Goal: Find contact information: Find contact information

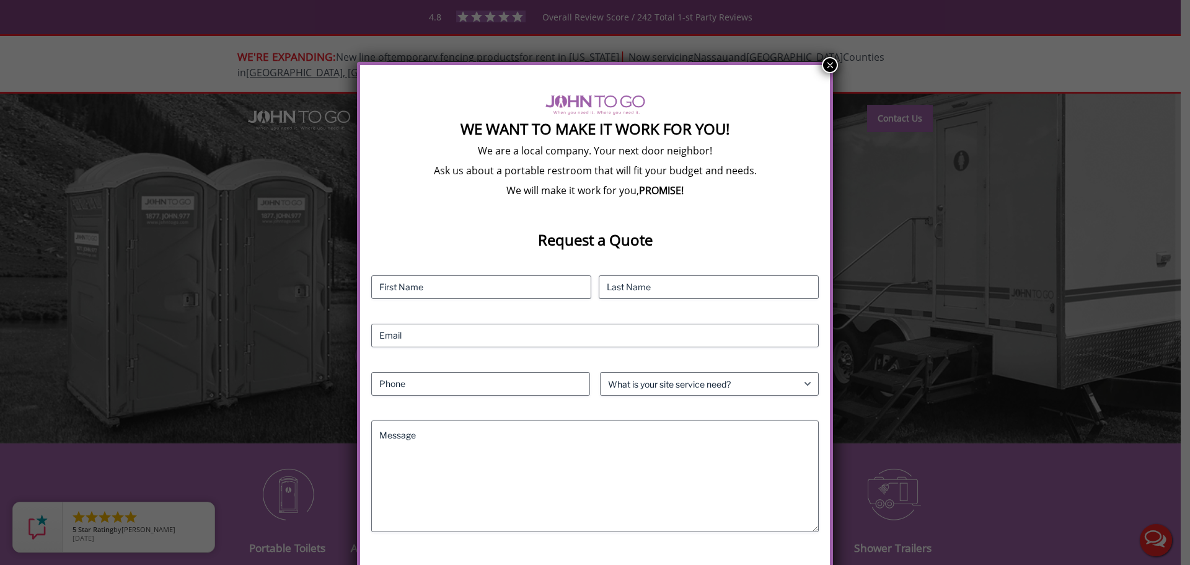
click at [826, 62] on button "×" at bounding box center [830, 65] width 16 height 16
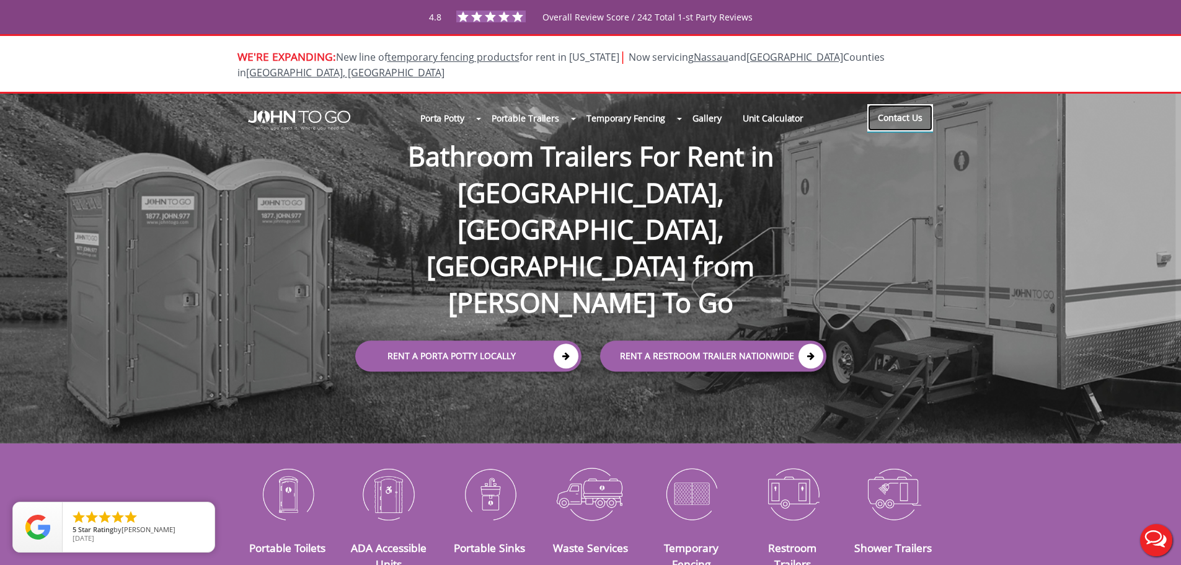
click at [895, 108] on link "Contact Us" at bounding box center [900, 117] width 66 height 27
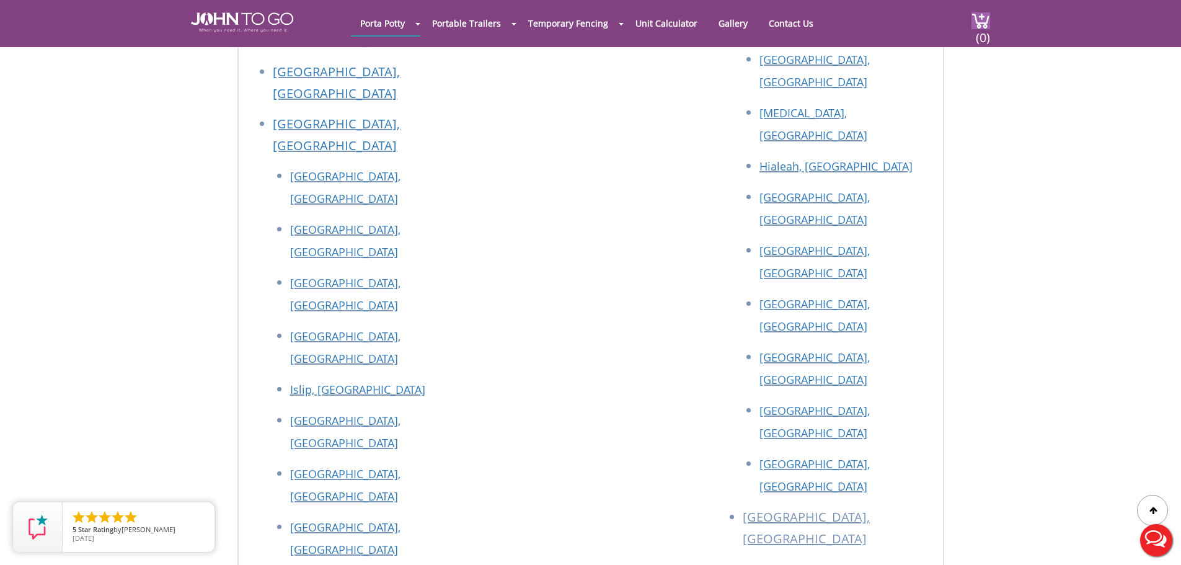
scroll to position [2398, 0]
